Goal: Information Seeking & Learning: Learn about a topic

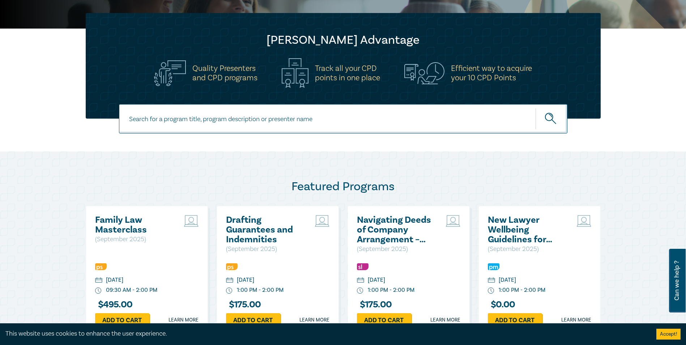
scroll to position [181, 0]
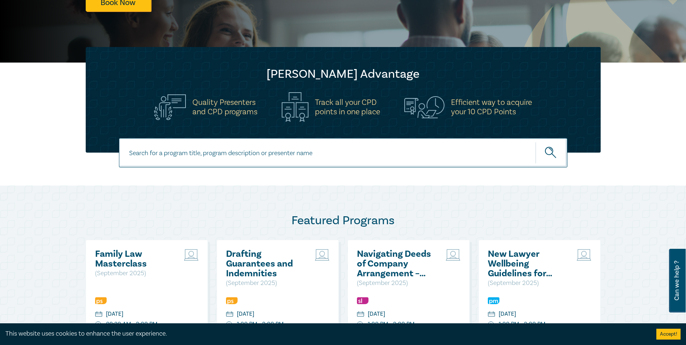
click at [294, 153] on input at bounding box center [343, 152] width 448 height 29
type input "retail leases"
click at [535, 142] on button "submit" at bounding box center [551, 153] width 32 height 22
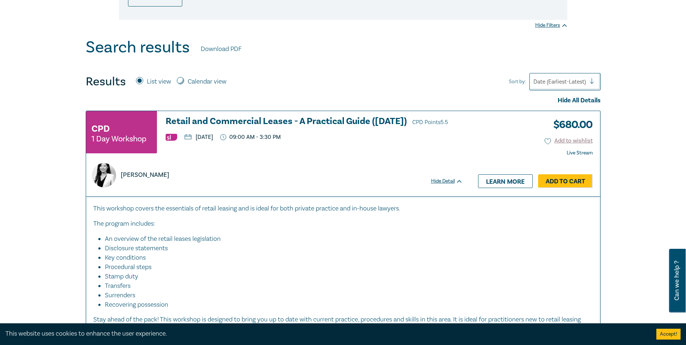
scroll to position [253, 0]
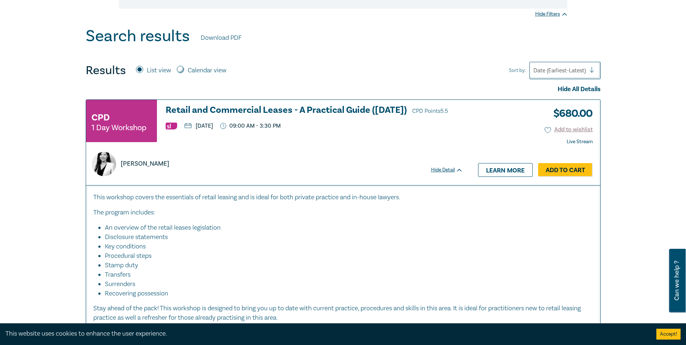
click at [280, 109] on h3 "Retail and Commercial Leases - A Practical Guide (October 2025) CPD Points 5.5" at bounding box center [314, 110] width 297 height 11
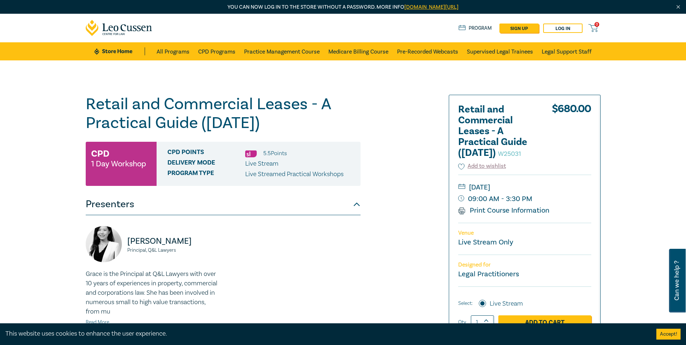
click at [428, 161] on div "Retail and Commercial Leases - A Practical Guide (October 2025) W25031 CPD 1 Da…" at bounding box center [255, 275] width 349 height 361
